Goal: Check status: Check status

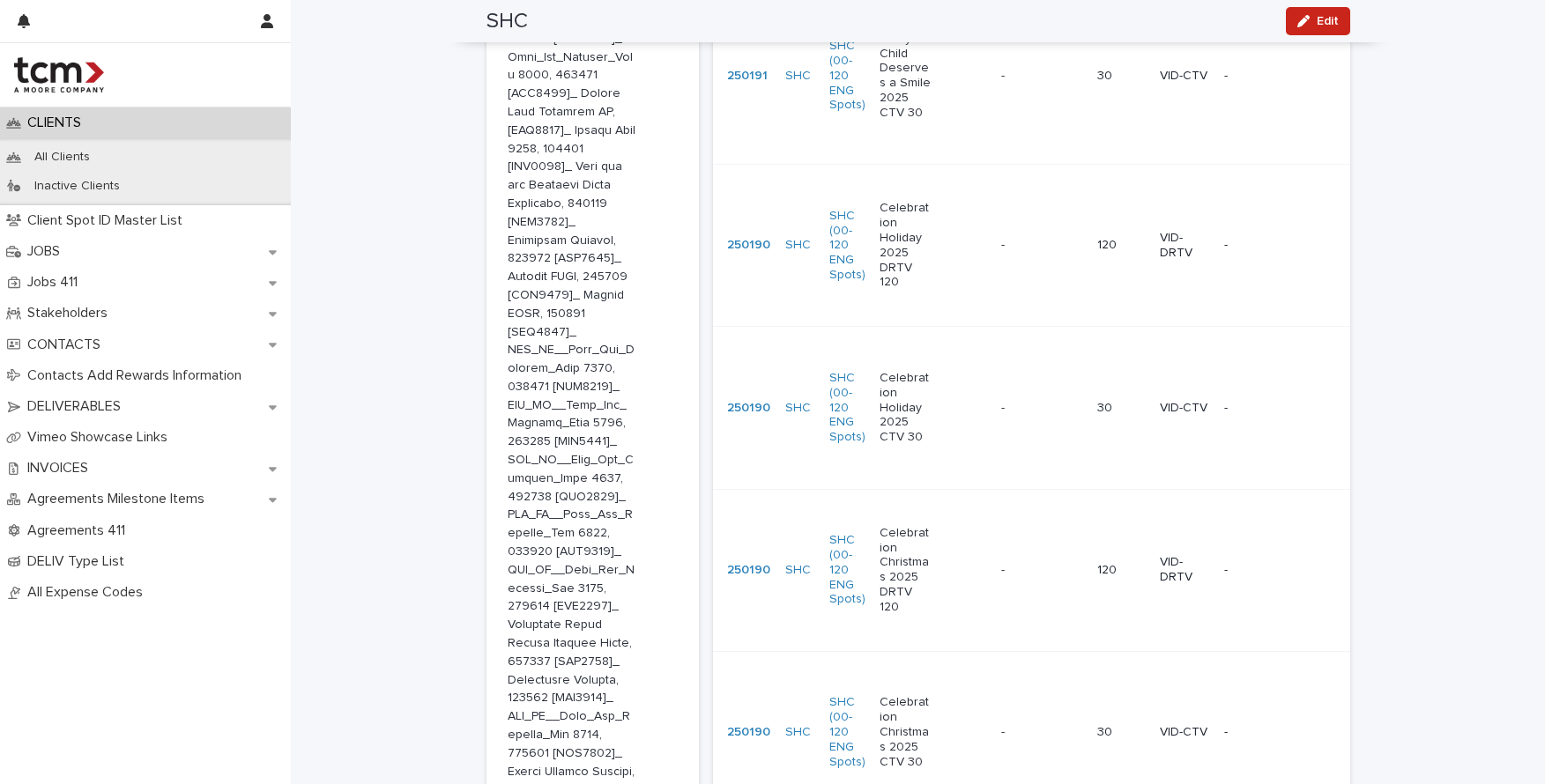
scroll to position [2193, 0]
click at [889, 521] on p "Celebration Christmas 2025 DRTV 120" at bounding box center [905, 565] width 52 height 89
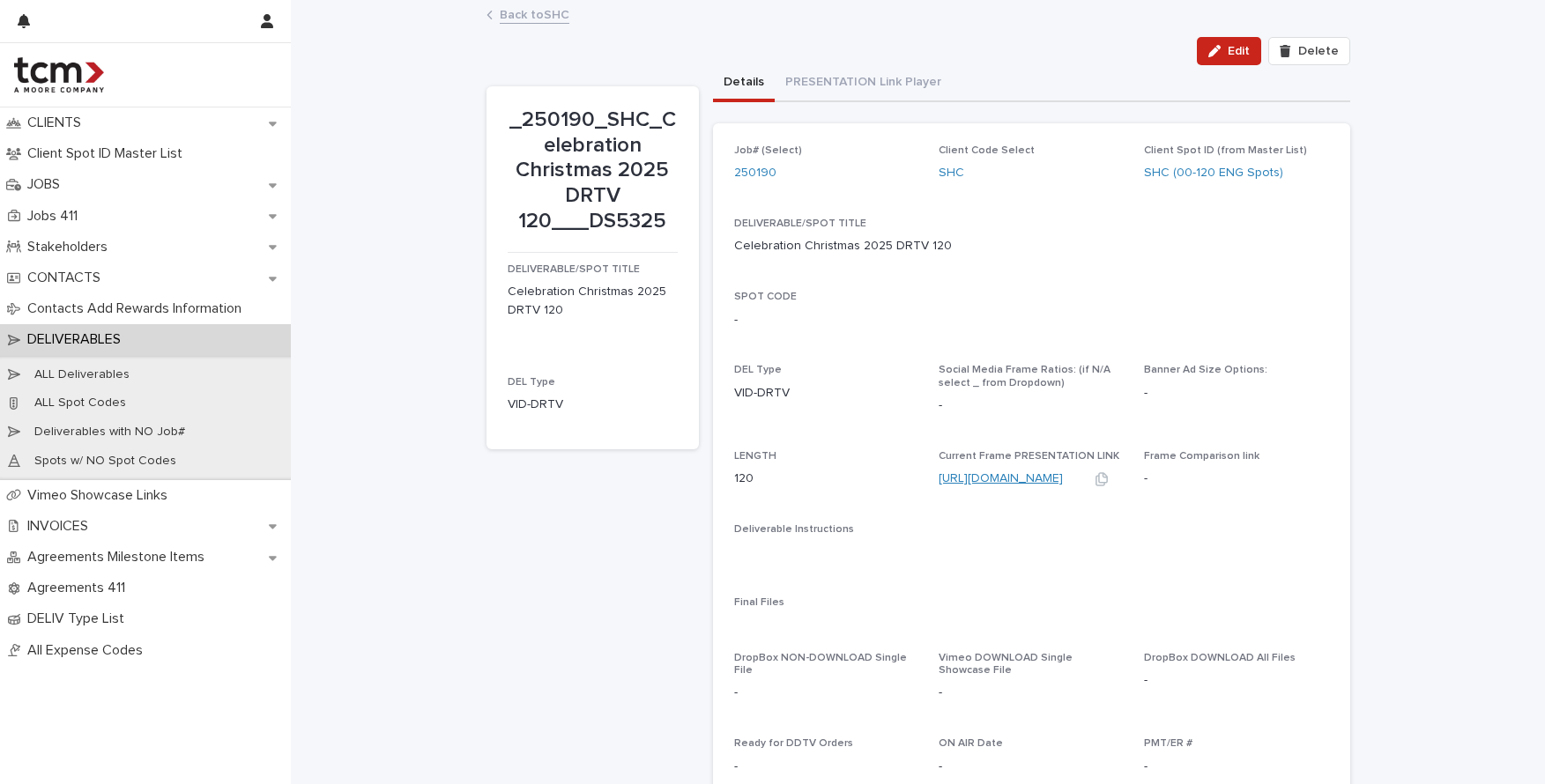
click at [979, 478] on link "[URL][DOMAIN_NAME]" at bounding box center [1000, 478] width 124 height 12
click at [982, 477] on link "[URL][DOMAIN_NAME]" at bounding box center [1000, 478] width 124 height 12
